Goal: Navigation & Orientation: Find specific page/section

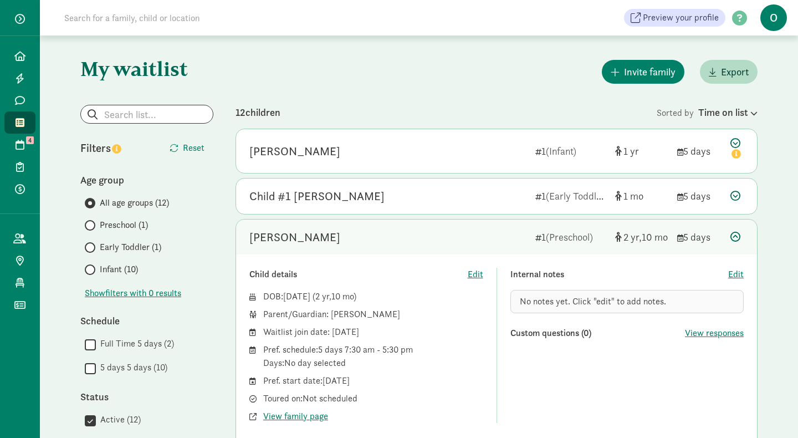
scroll to position [108, 0]
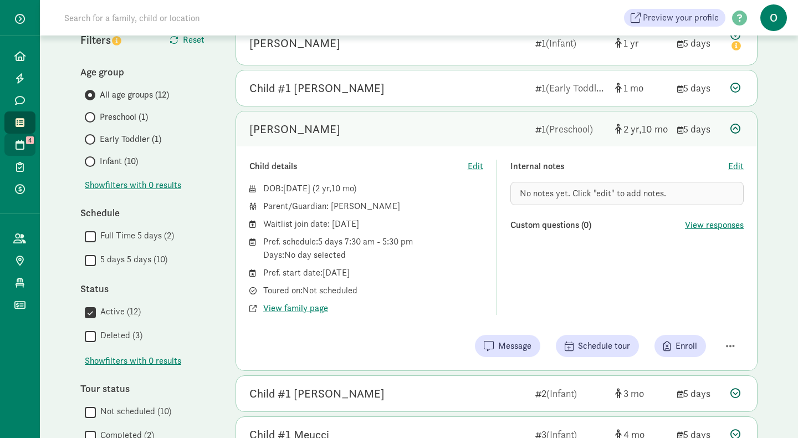
click at [27, 141] on span "4" at bounding box center [30, 140] width 8 height 8
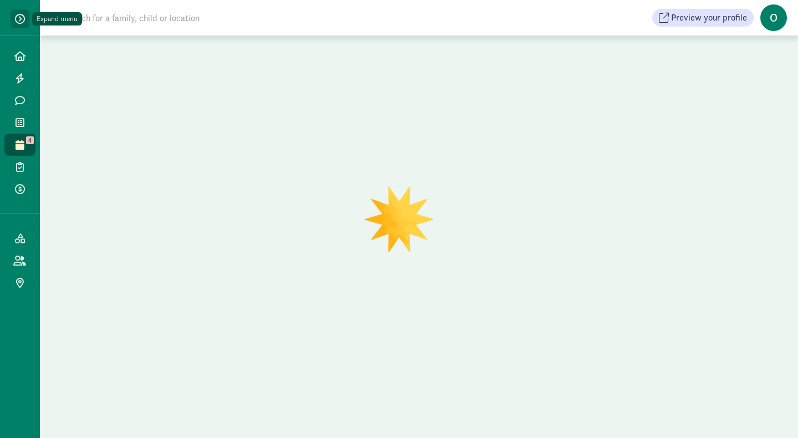
click at [17, 23] on span "button" at bounding box center [20, 19] width 10 height 10
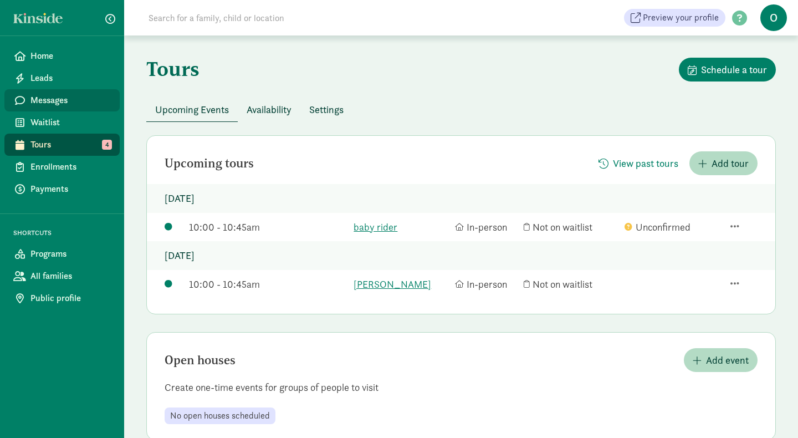
click at [58, 96] on span "Messages" at bounding box center [70, 100] width 80 height 13
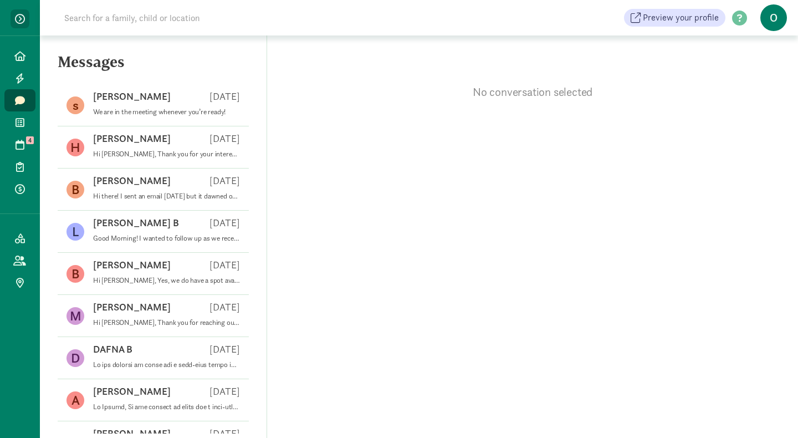
click at [17, 15] on span "button" at bounding box center [20, 19] width 10 height 10
